Goal: Transaction & Acquisition: Purchase product/service

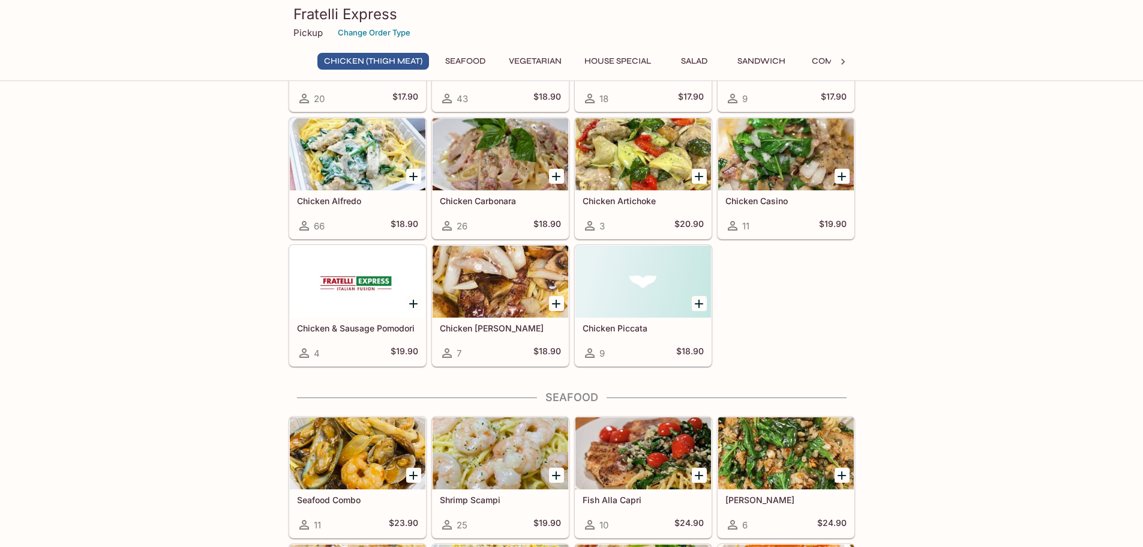
scroll to position [480, 0]
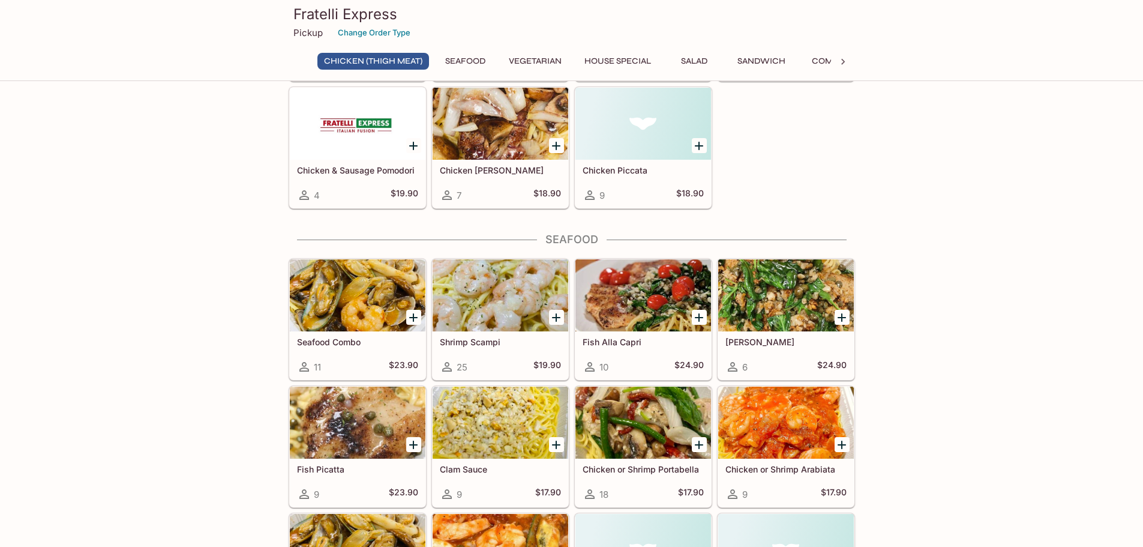
click at [592, 55] on button "House Special" at bounding box center [618, 61] width 80 height 17
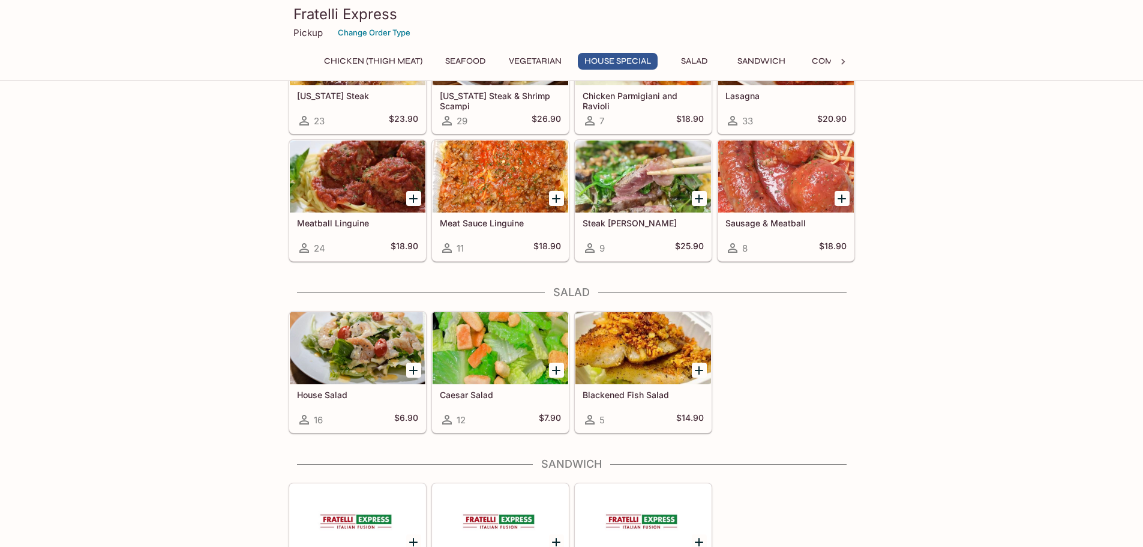
scroll to position [1455, 0]
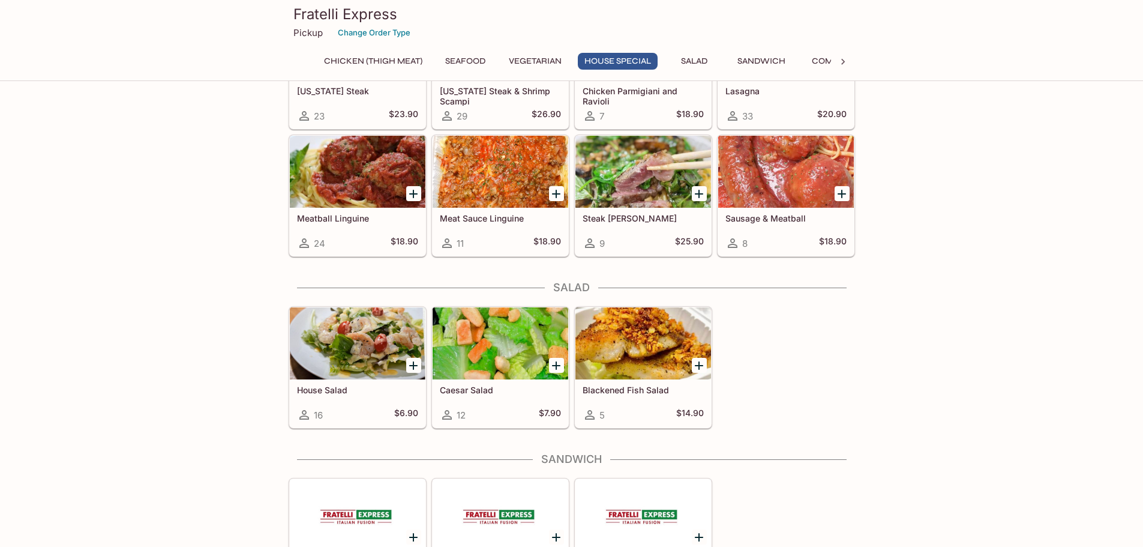
click at [473, 61] on button "Seafood" at bounding box center [466, 61] width 54 height 17
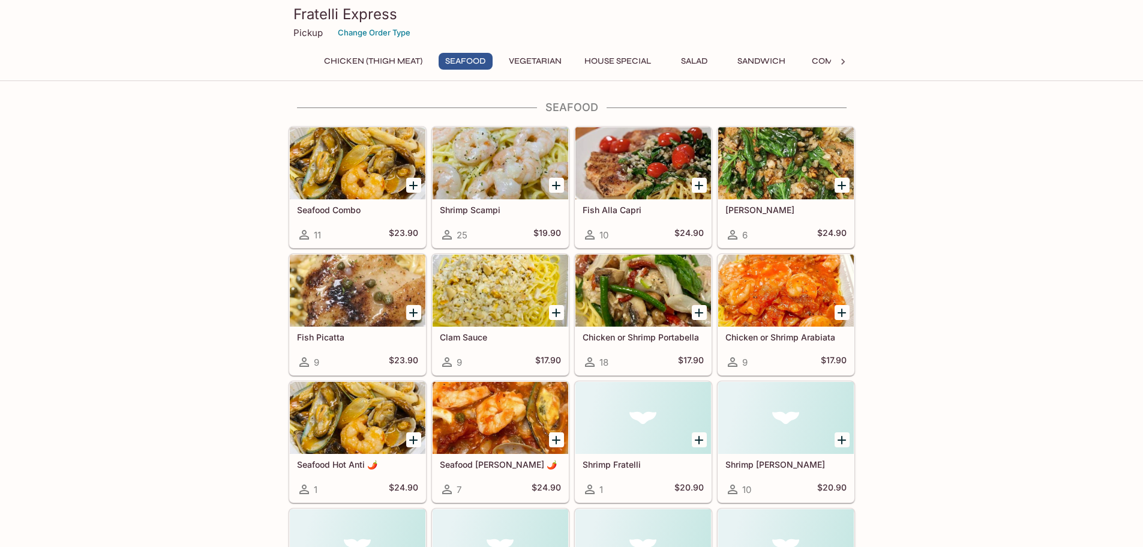
scroll to position [611, 0]
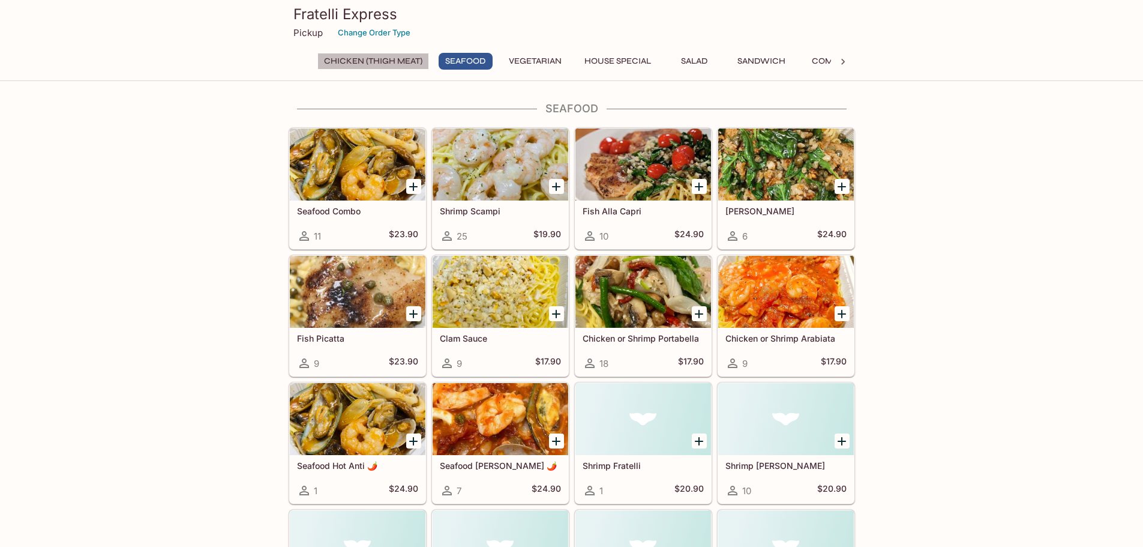
click at [377, 58] on button "Chicken (Thigh Meat)" at bounding box center [373, 61] width 112 height 17
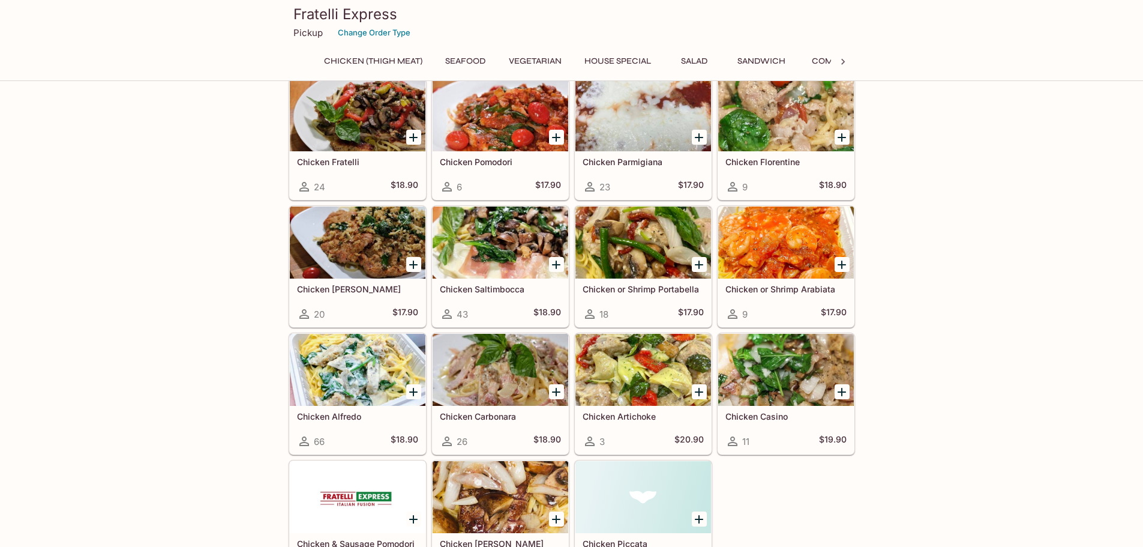
scroll to position [0, 0]
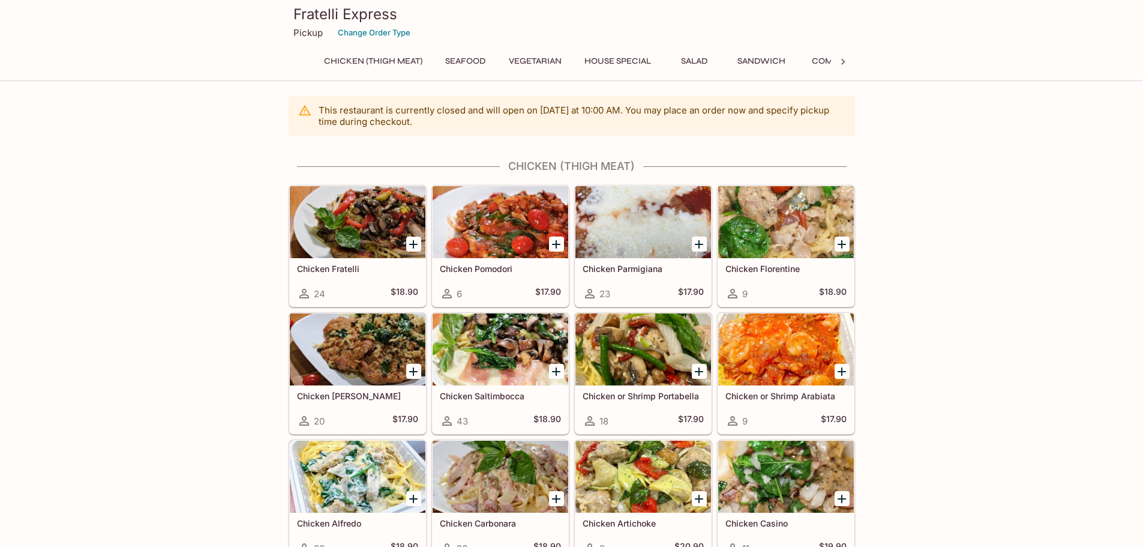
click at [760, 242] on div at bounding box center [786, 222] width 136 height 72
click at [572, 106] on p "This restaurant is currently closed and will open [DATE] at 10:00 AM . You may …" at bounding box center [582, 115] width 527 height 23
